Goal: Find contact information: Find contact information

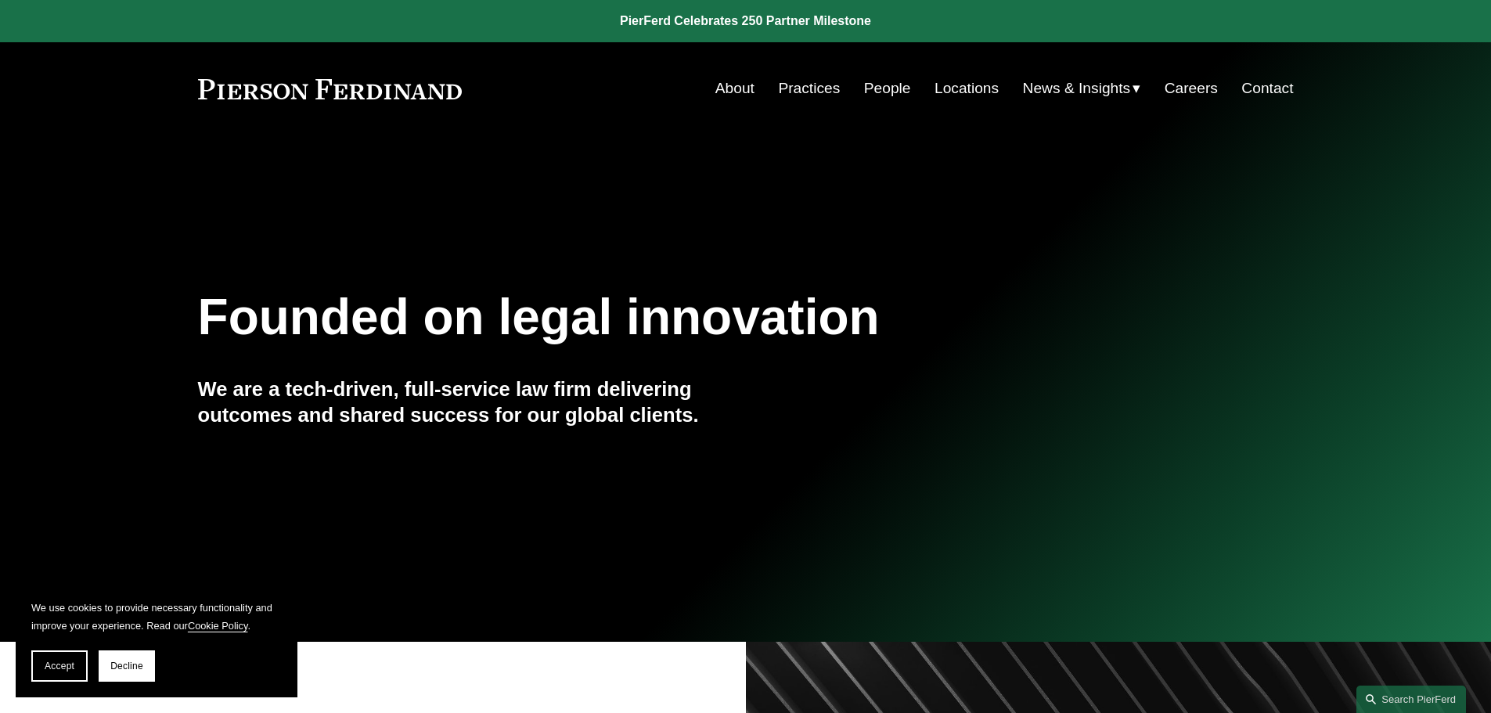
click at [1272, 92] on link "Contact" at bounding box center [1268, 89] width 52 height 30
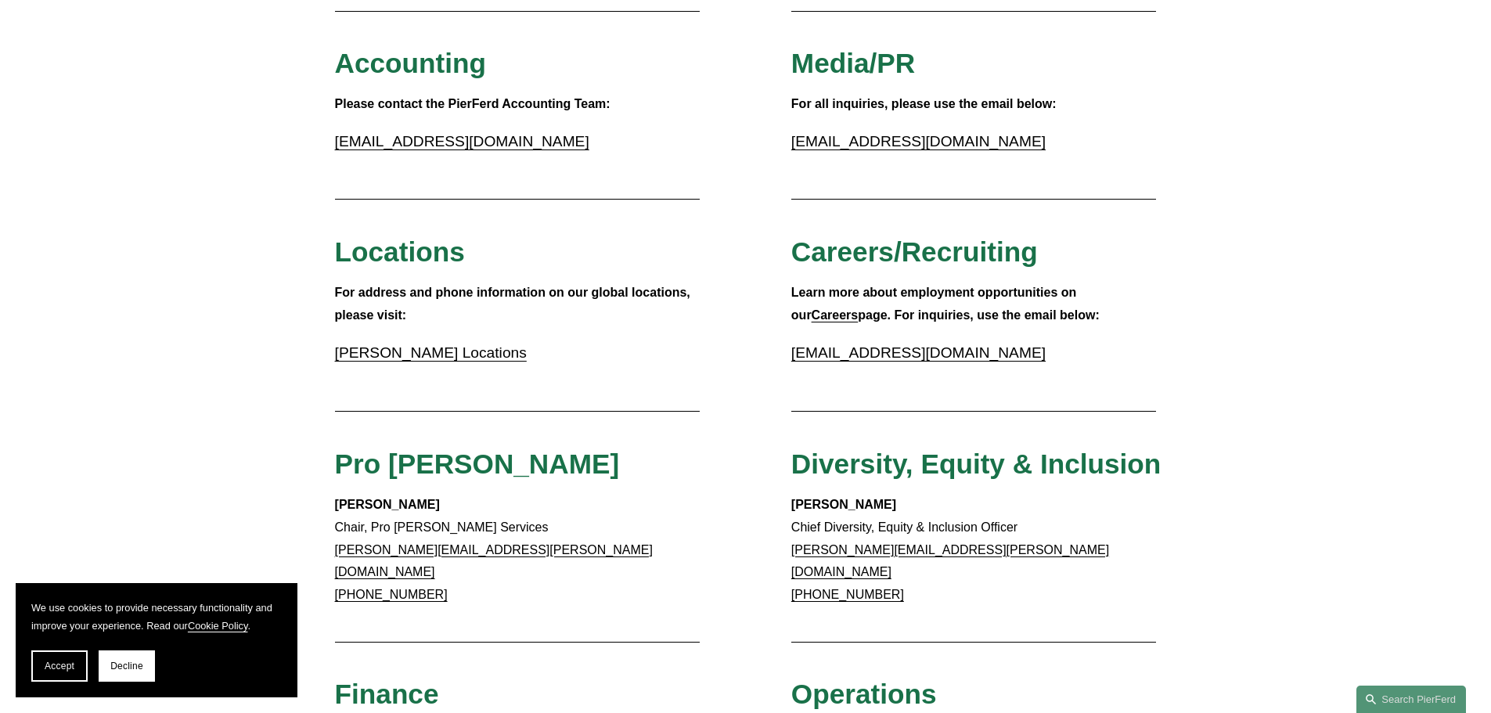
scroll to position [391, 0]
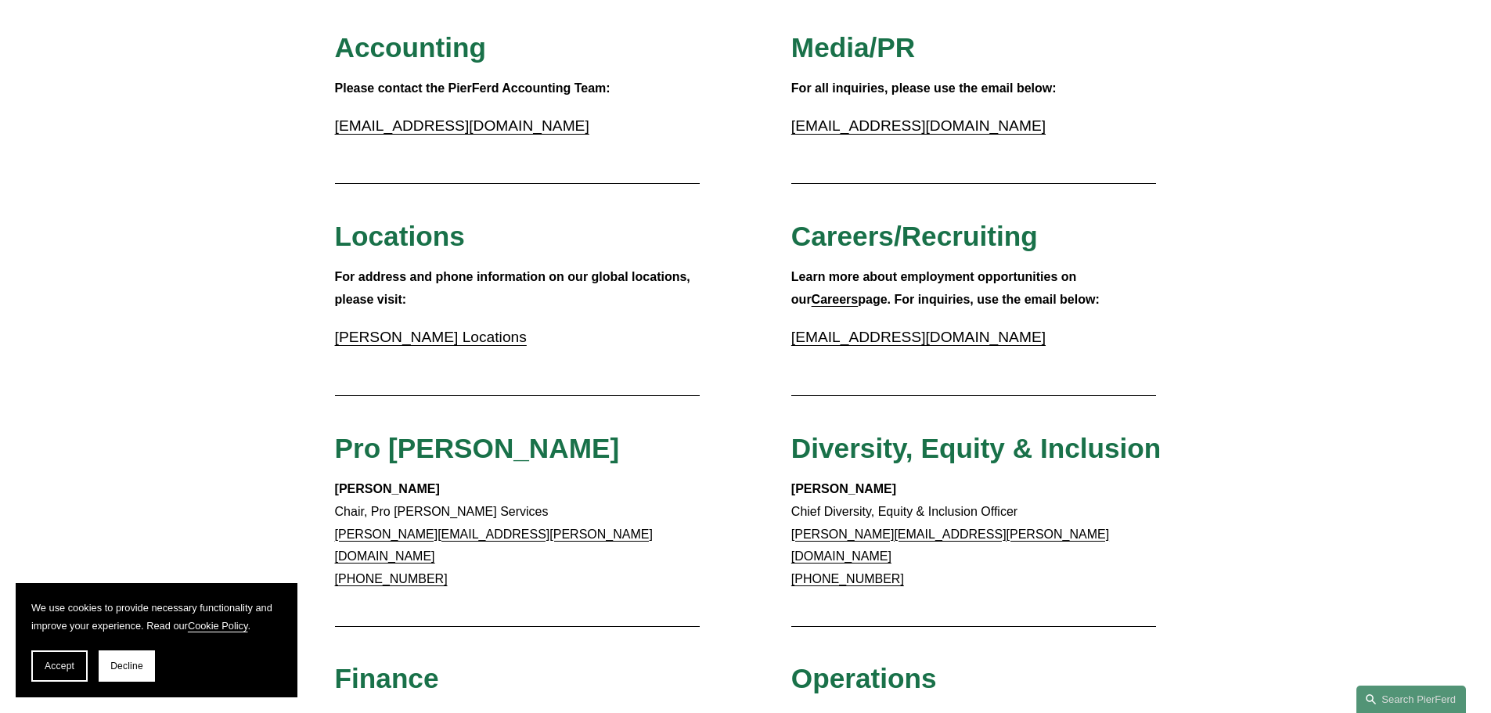
click at [440, 337] on link "Pierson Ferdinand Locations" at bounding box center [431, 337] width 192 height 16
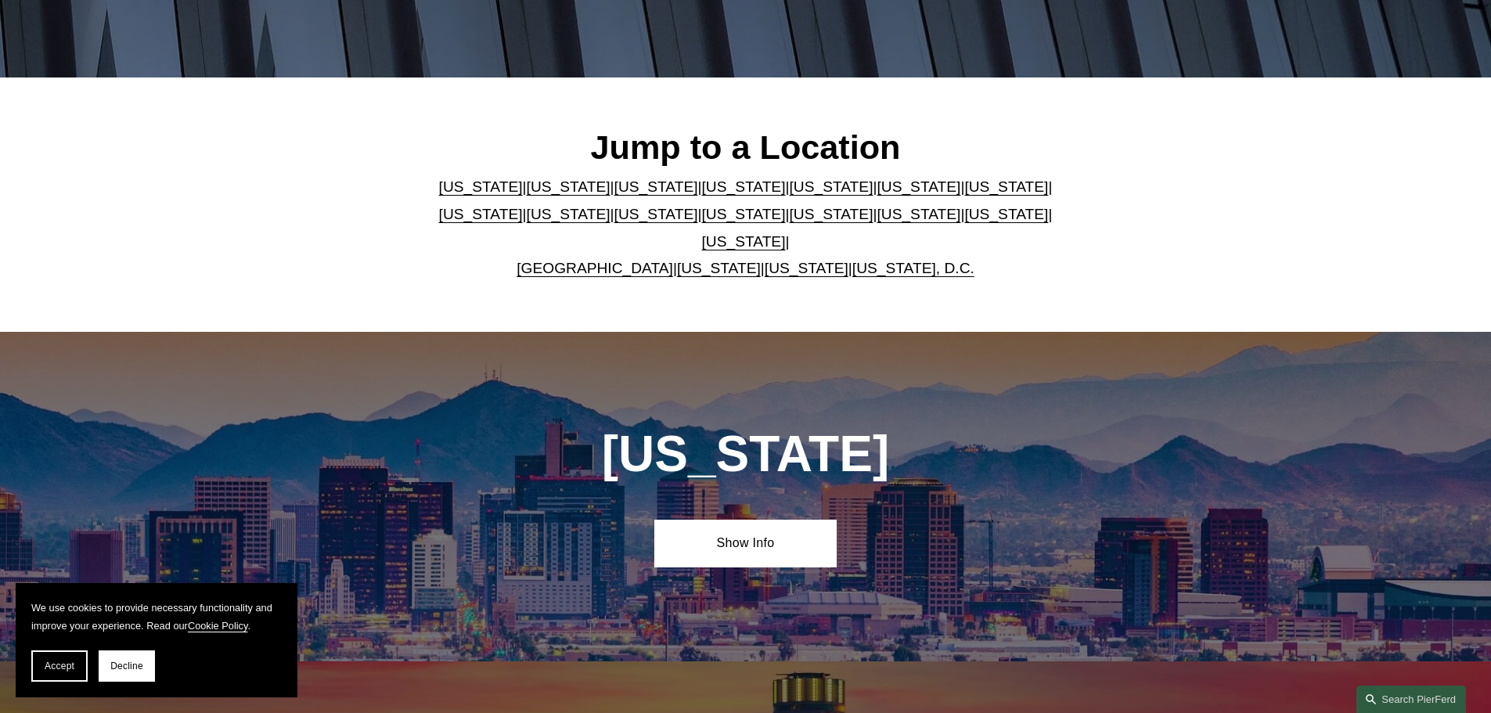
click at [786, 233] on link "[US_STATE]" at bounding box center [744, 241] width 84 height 16
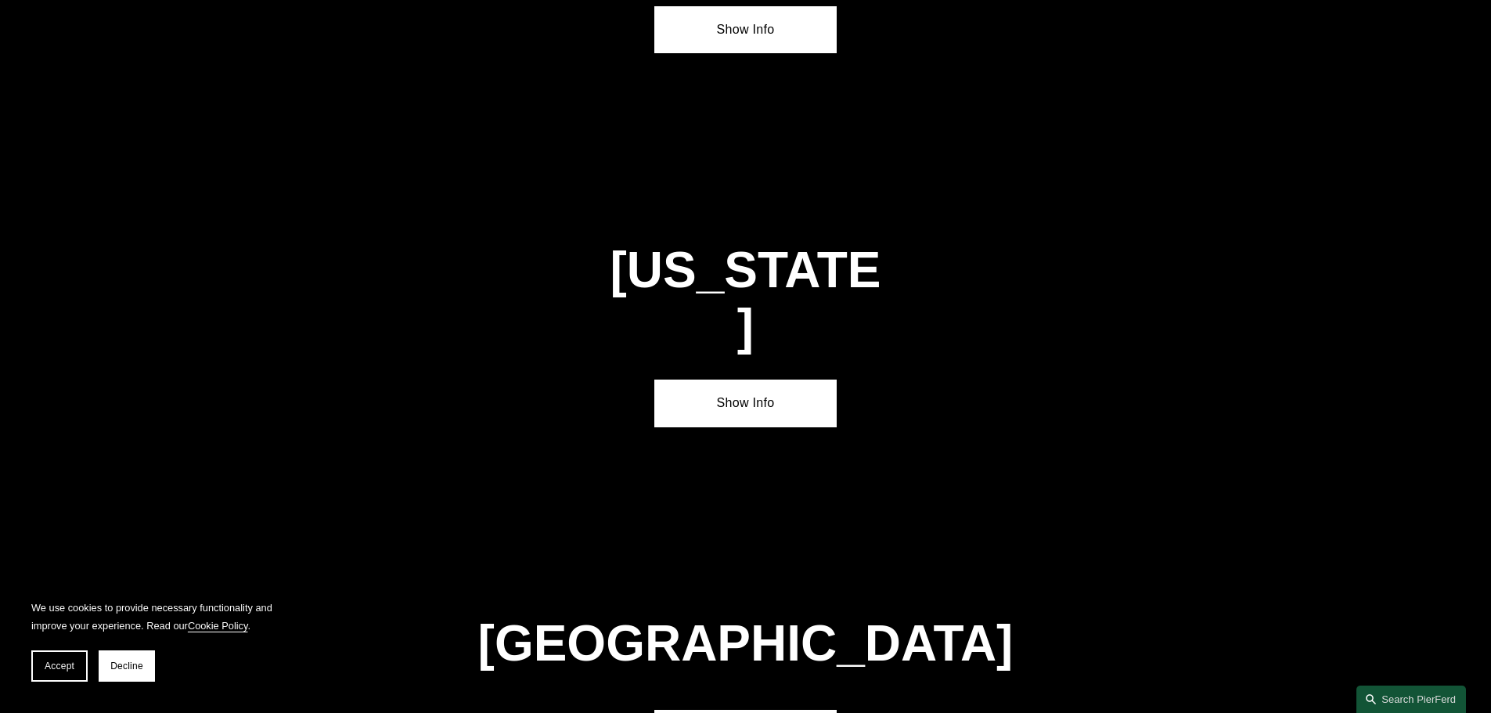
scroll to position [5328, 0]
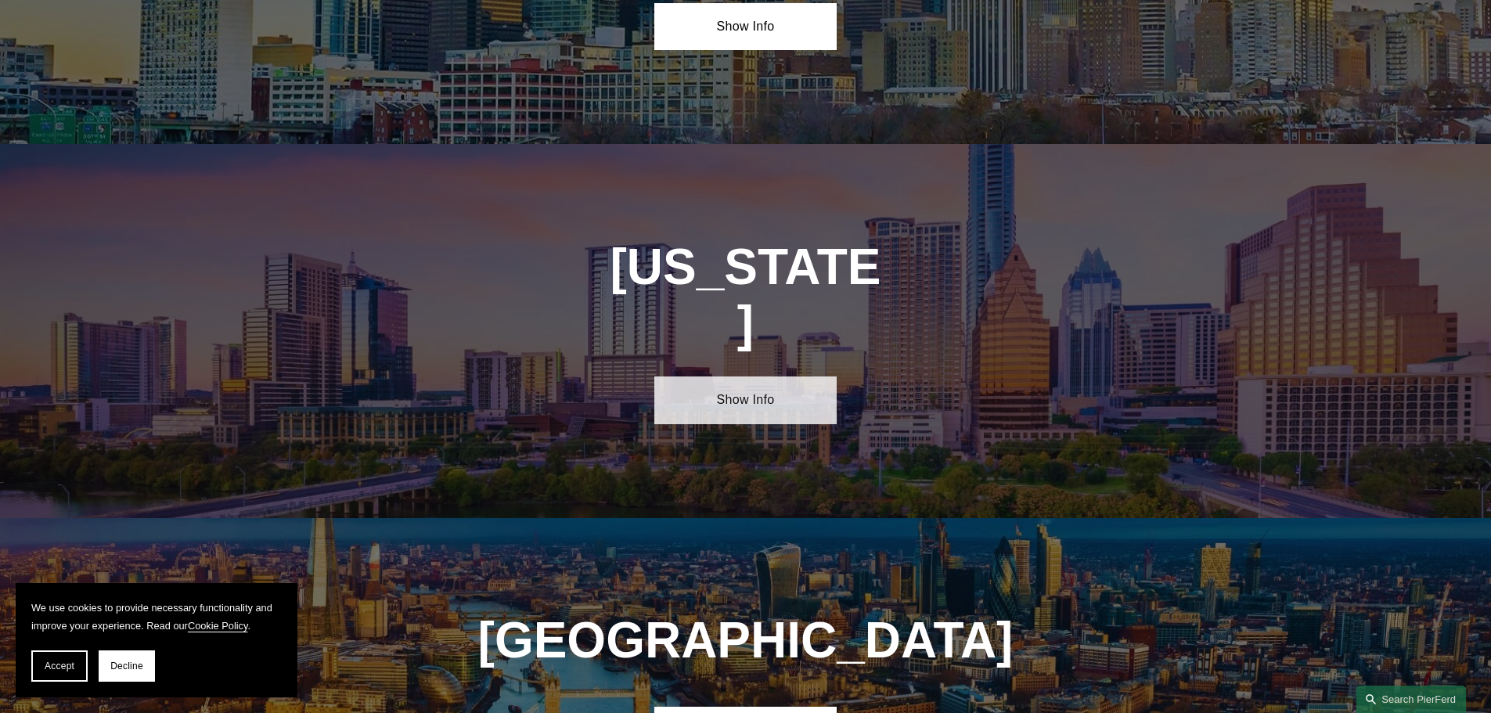
click at [738, 377] on link "Show Info" at bounding box center [745, 400] width 182 height 47
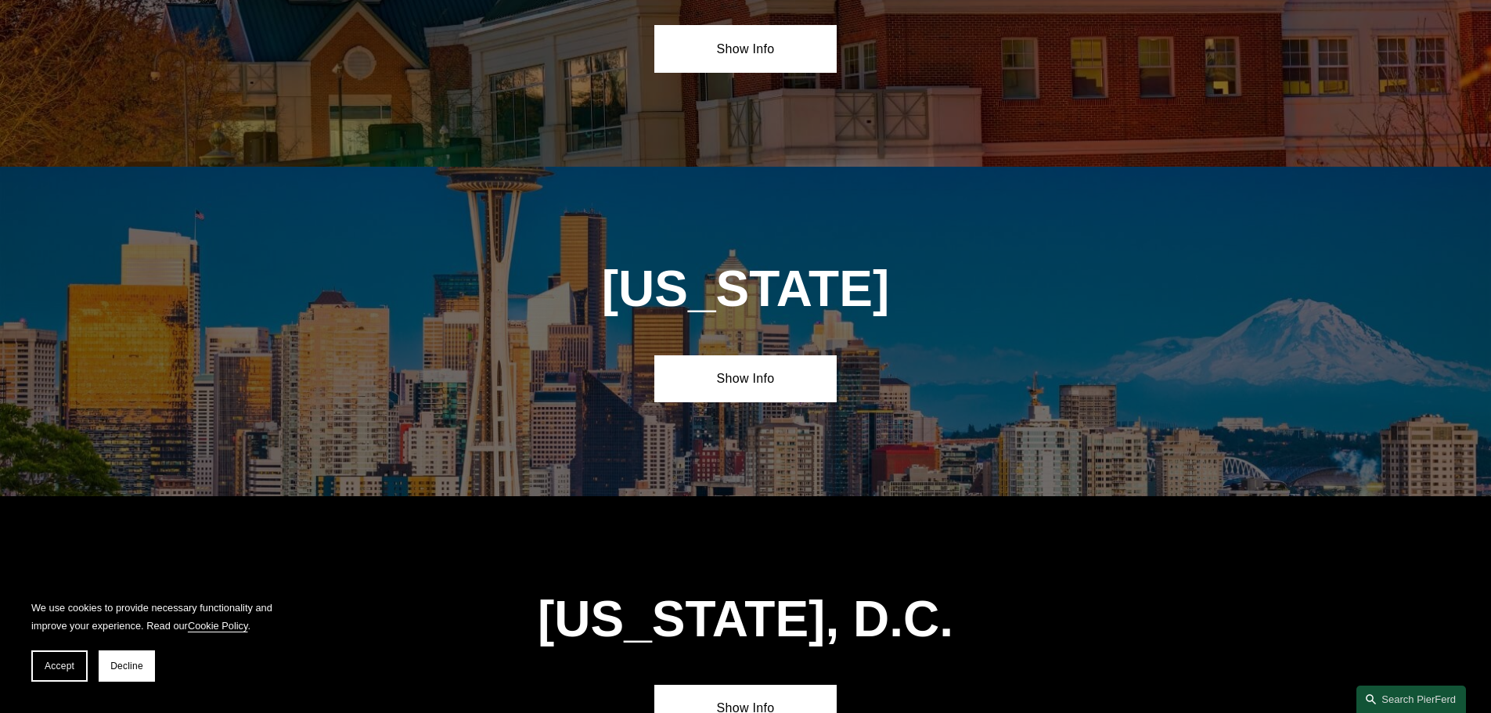
scroll to position [6934, 0]
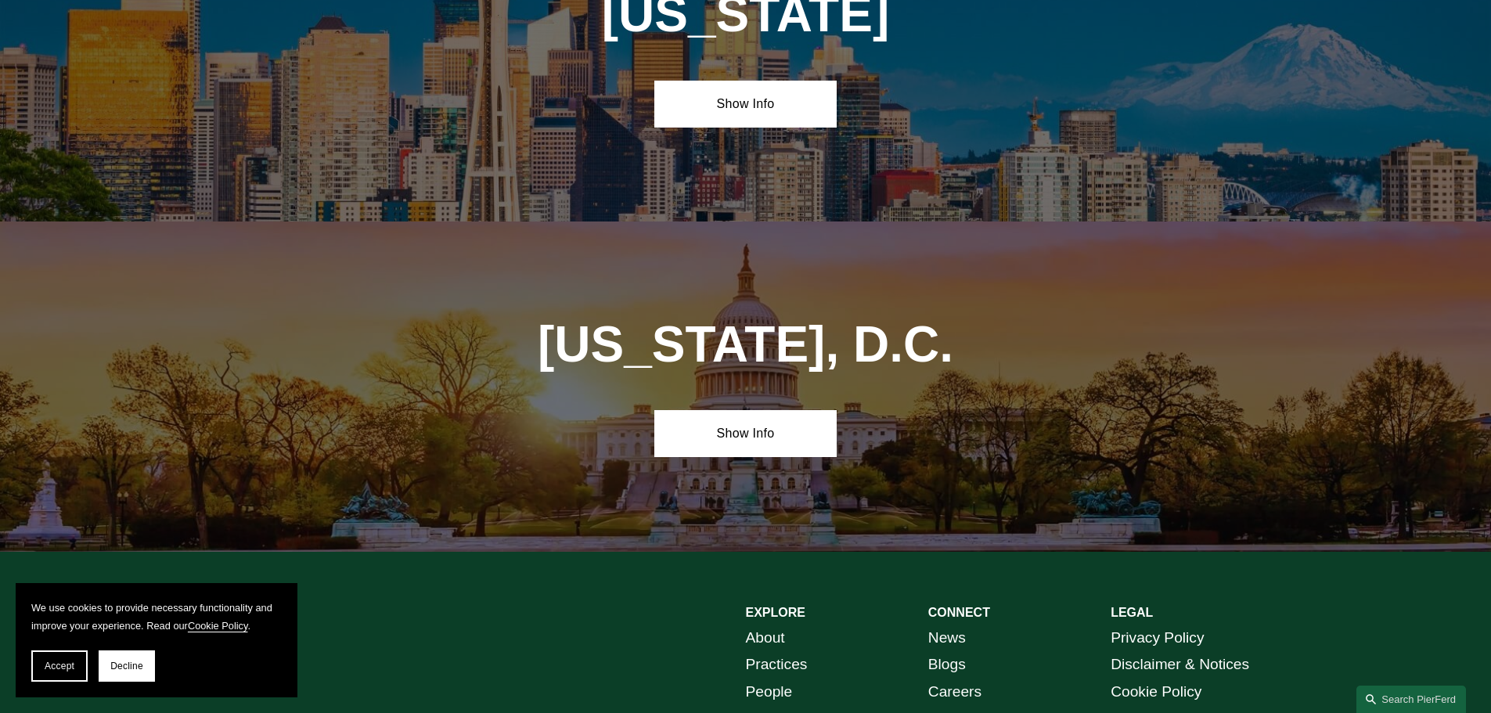
click at [772, 679] on link "People" at bounding box center [769, 692] width 47 height 27
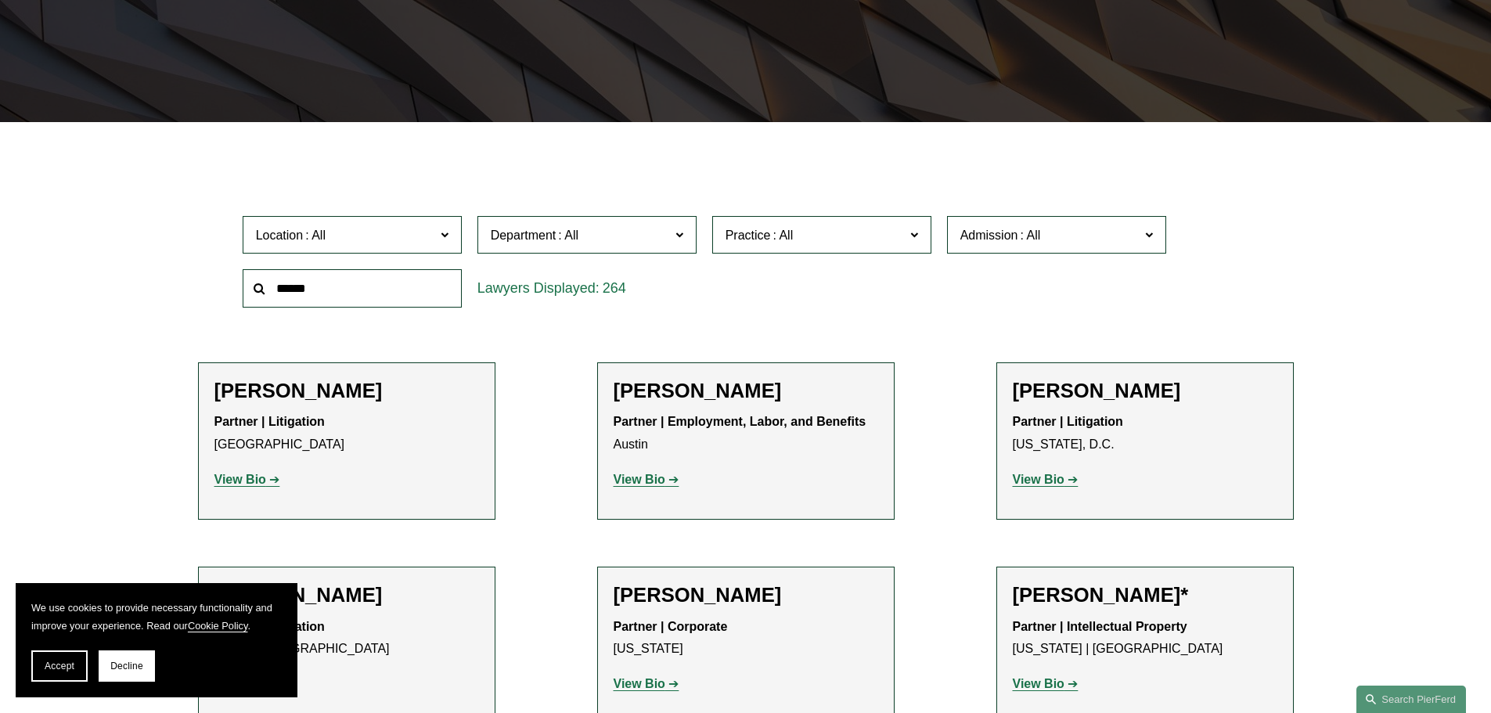
scroll to position [391, 0]
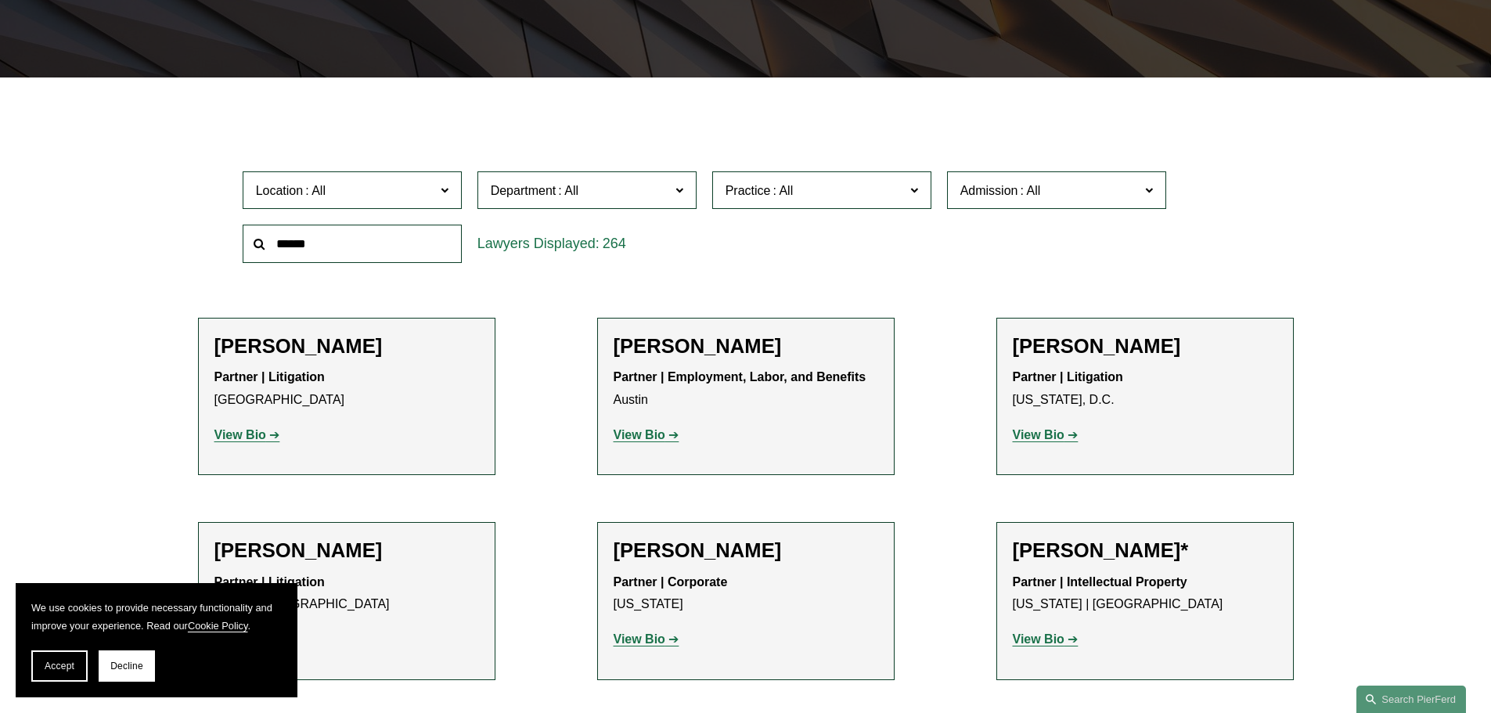
click at [449, 181] on label "Location" at bounding box center [352, 190] width 219 height 38
click at [0, 0] on link "Atlanta" at bounding box center [0, 0] width 0 height 0
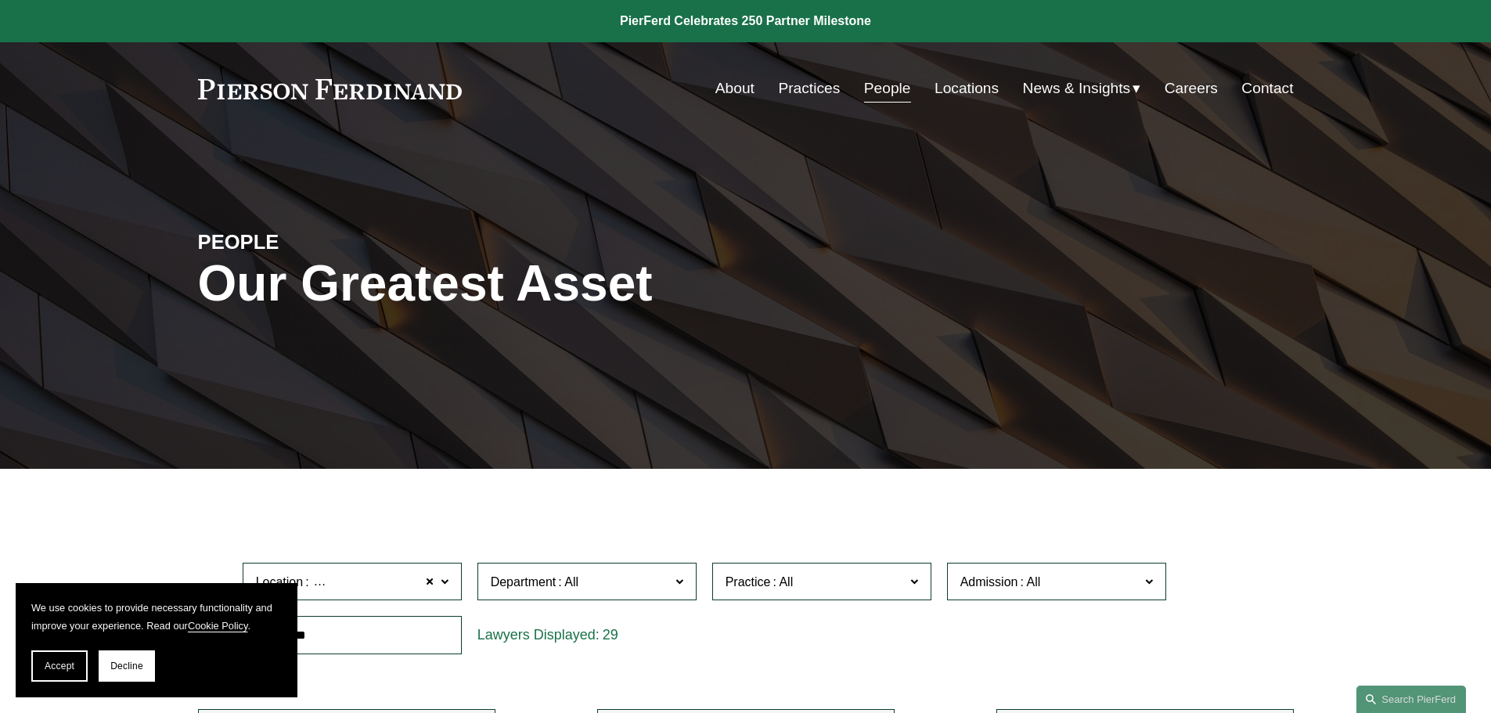
click at [741, 84] on link "About" at bounding box center [735, 89] width 39 height 30
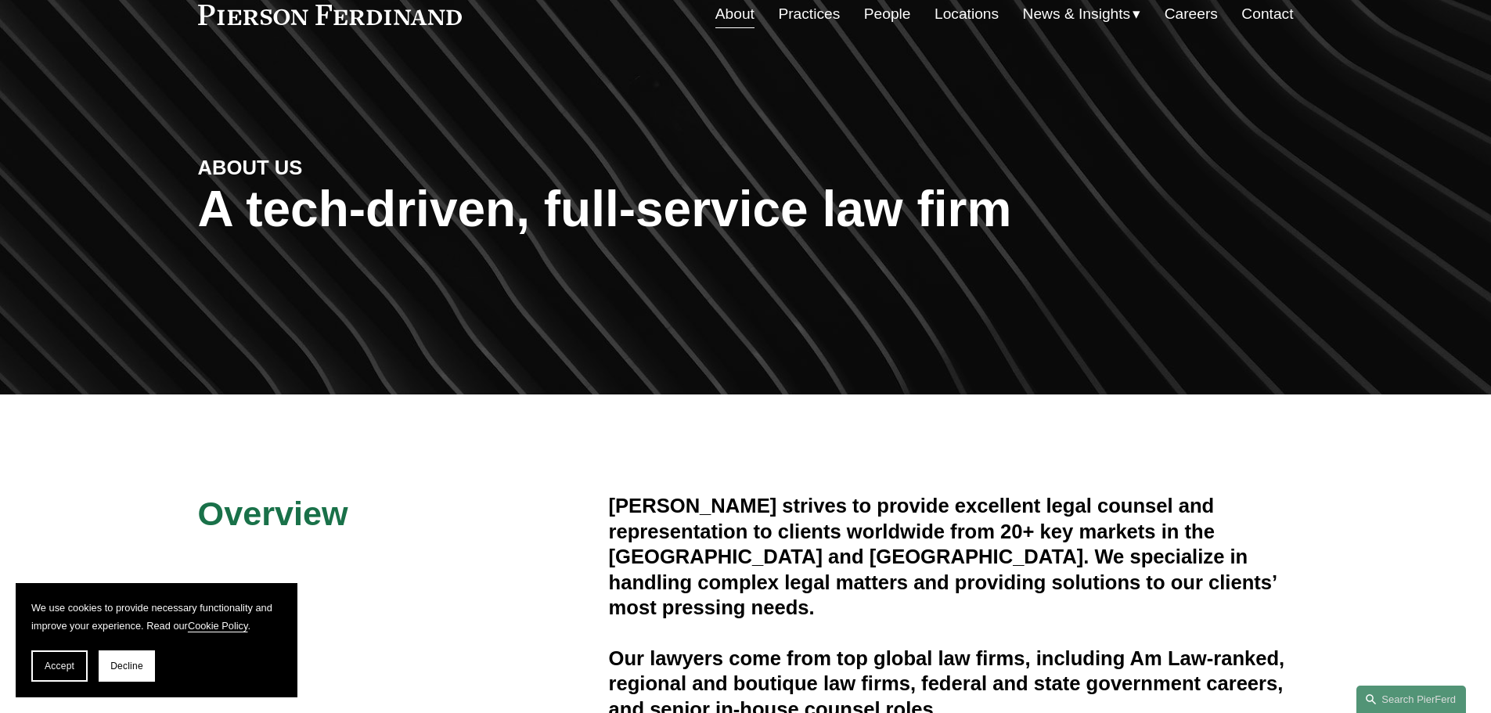
scroll to position [74, 0]
